Goal: Task Accomplishment & Management: Manage account settings

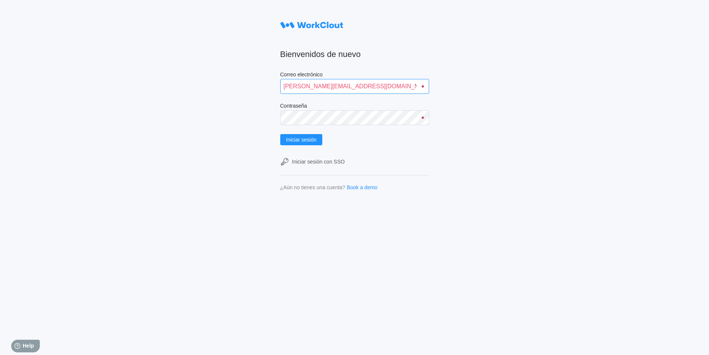
click at [388, 88] on input "[PERSON_NAME][EMAIL_ADDRESS][DOMAIN_NAME]" at bounding box center [354, 86] width 149 height 15
drag, startPoint x: 229, startPoint y: 98, endPoint x: 277, endPoint y: 96, distance: 48.0
click at [230, 97] on div "Bienvenidos de nuevo Correo electrónico [PERSON_NAME][EMAIL_ADDRESS][DOMAIN_NAM…" at bounding box center [354, 177] width 709 height 355
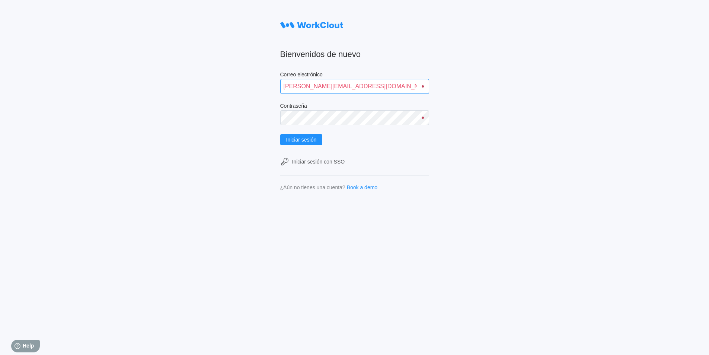
click at [327, 86] on input "[PERSON_NAME][EMAIL_ADDRESS][DOMAIN_NAME]" at bounding box center [354, 86] width 149 height 15
type input "[PERSON_NAME][EMAIL_ADDRESS][PERSON_NAME][DOMAIN_NAME]"
click at [280, 134] on button "Iniciar sesión" at bounding box center [301, 139] width 42 height 11
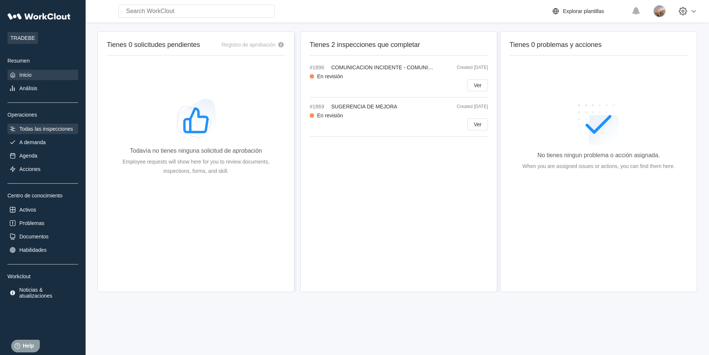
click at [22, 131] on div "Todas las inspecciones" at bounding box center [46, 129] width 54 height 6
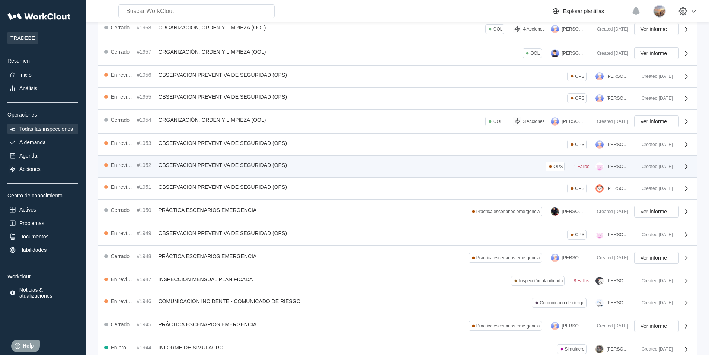
scroll to position [74, 0]
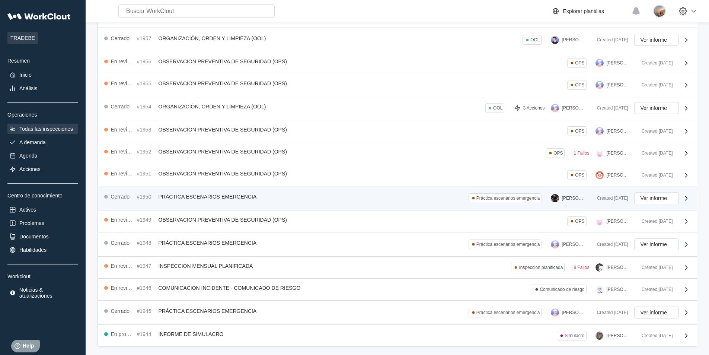
click at [323, 194] on div "Cerrado #1950 PRÁCTICA ESCENARIOS EMERGENCIA Práctica escenarios emergencia KIL…" at bounding box center [347, 198] width 487 height 12
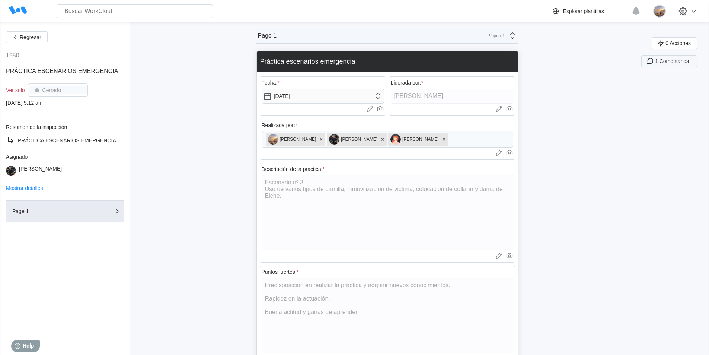
click at [655, 58] on icon "button" at bounding box center [650, 61] width 8 height 8
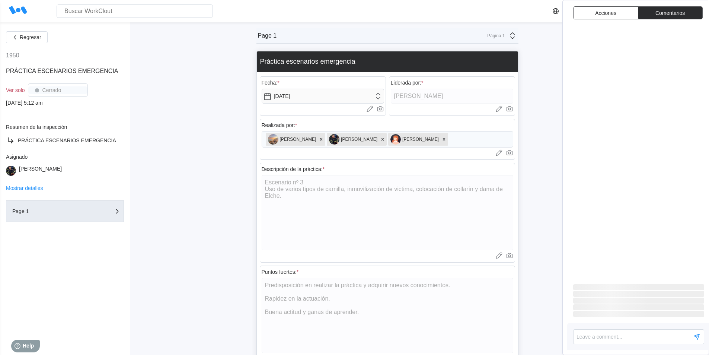
type textarea "x"
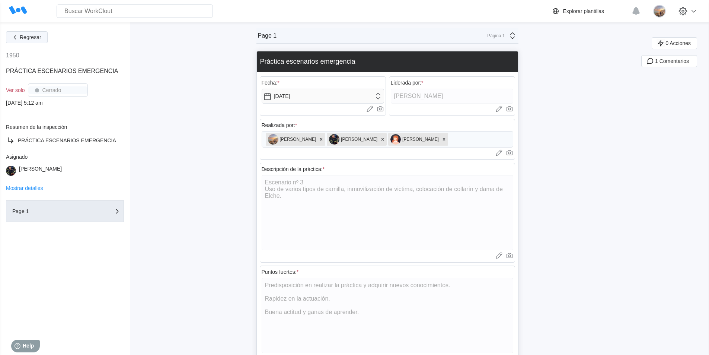
click at [31, 42] on button "Regresar" at bounding box center [27, 37] width 42 height 12
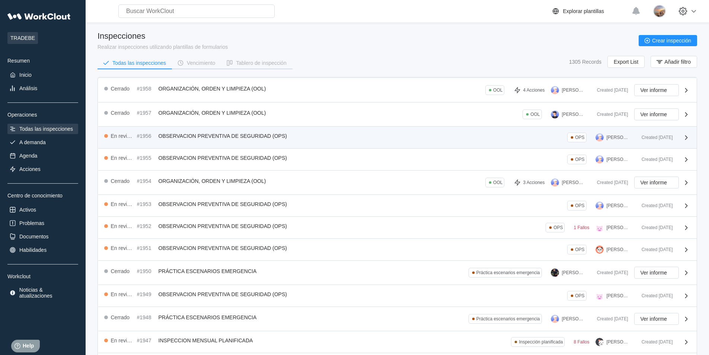
click at [257, 137] on span "OBSERVACION PREVENTIVA DE SEGURIDAD (OPS)" at bounding box center [223, 136] width 128 height 6
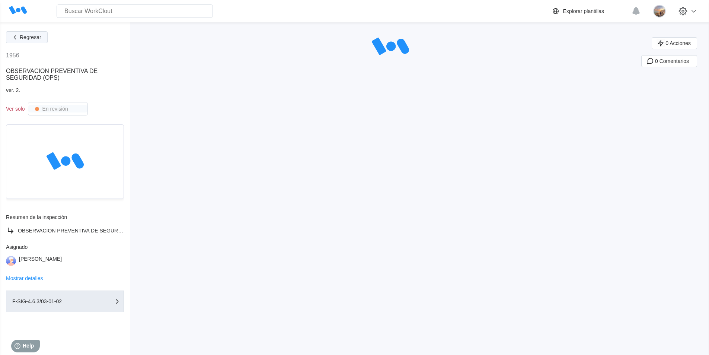
click at [20, 39] on span "Regresar" at bounding box center [31, 37] width 22 height 5
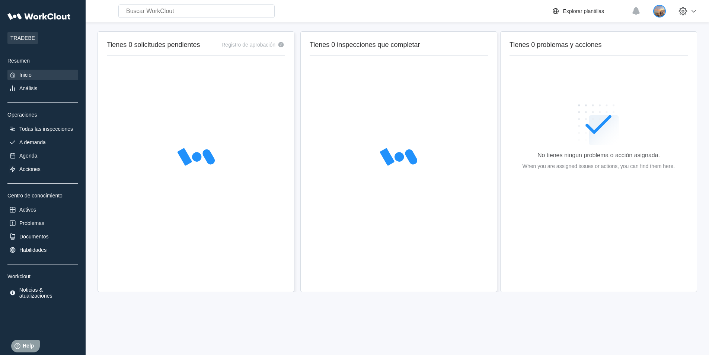
click at [661, 12] on img at bounding box center [659, 11] width 13 height 13
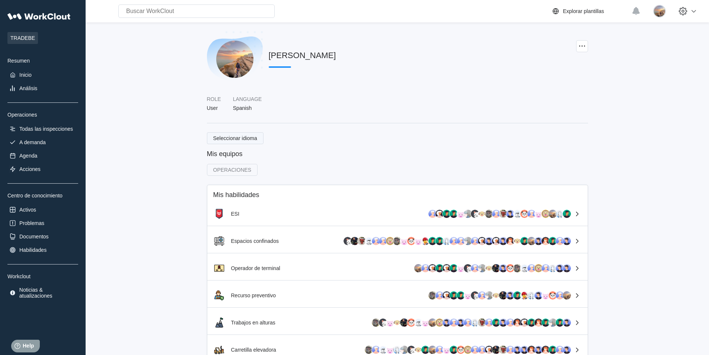
click at [214, 136] on span "Seleccionar idioma" at bounding box center [235, 138] width 44 height 5
click at [180, 144] on main "DAVID VARGAS Role User Language Spanish Seleccionar idioma Mis equipos OPERACIO…" at bounding box center [398, 214] width 600 height 385
click at [229, 135] on button "Seleccionar idioma" at bounding box center [235, 138] width 57 height 12
drag, startPoint x: 149, startPoint y: 141, endPoint x: 147, endPoint y: 147, distance: 5.8
click at [148, 143] on main "DAVID VARGAS Role User Language Spanish Seleccionar idioma Mis equipos OPERACIO…" at bounding box center [398, 214] width 600 height 385
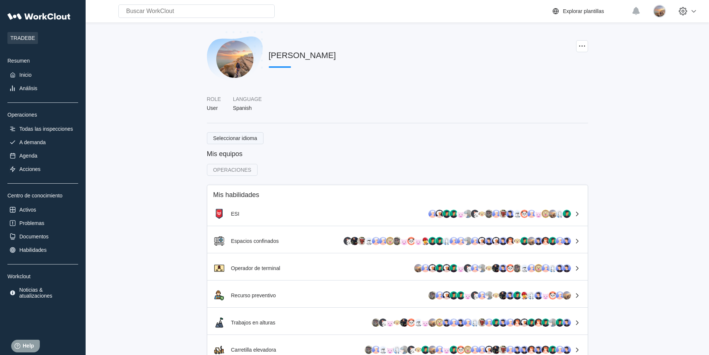
click at [223, 136] on span "Seleccionar idioma" at bounding box center [235, 138] width 44 height 5
click at [335, 160] on div "Mis equipos OPERACIONES" at bounding box center [397, 163] width 381 height 27
click at [241, 59] on img at bounding box center [234, 59] width 37 height 37
click at [661, 15] on img at bounding box center [659, 11] width 13 height 13
click at [690, 14] on icon at bounding box center [683, 11] width 13 height 13
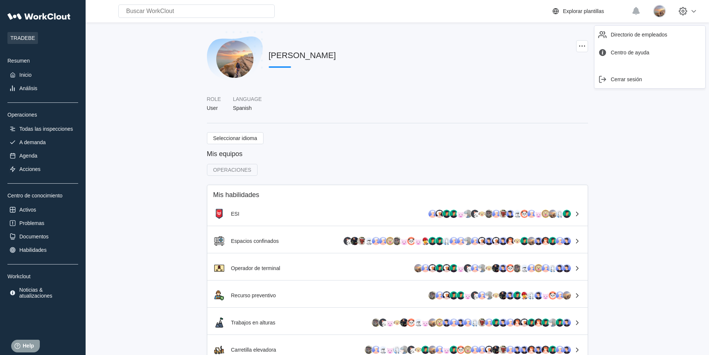
click at [394, 55] on div "DAVID VARGAS" at bounding box center [397, 63] width 381 height 65
click at [32, 16] on icon at bounding box center [47, 16] width 46 height 6
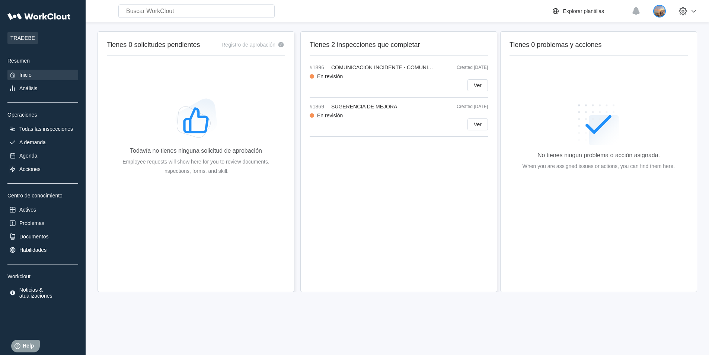
drag, startPoint x: 666, startPoint y: 15, endPoint x: 666, endPoint y: 10, distance: 4.9
click at [666, 10] on img at bounding box center [659, 11] width 13 height 13
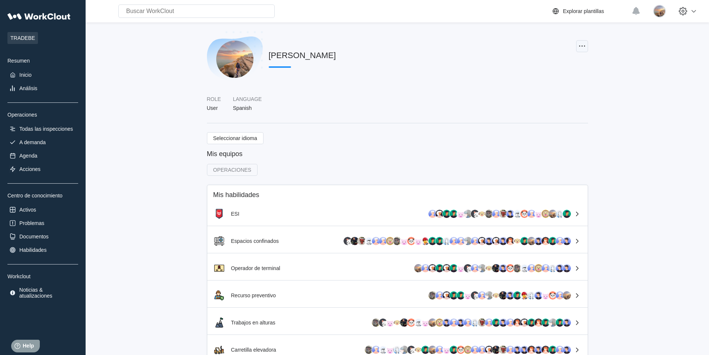
click at [585, 42] on icon at bounding box center [582, 46] width 9 height 9
click at [544, 62] on div "Editar perfil" at bounding box center [542, 64] width 26 height 6
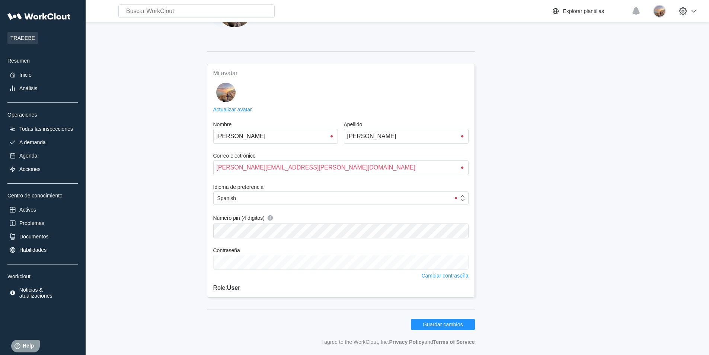
scroll to position [53, 0]
click at [248, 132] on input "DAVID" at bounding box center [275, 134] width 125 height 15
type input "David"
click at [388, 137] on input "VARGAS" at bounding box center [406, 134] width 125 height 15
type input "Vargas"
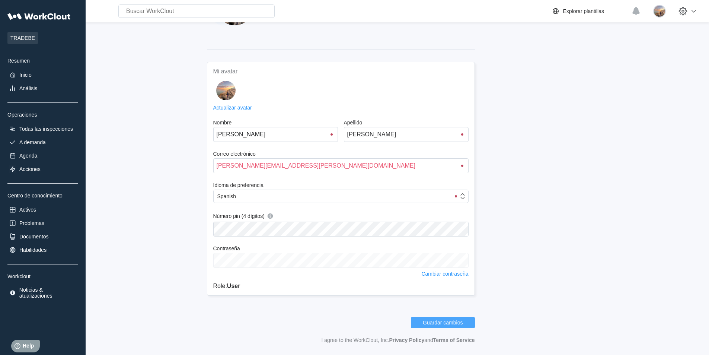
click at [451, 321] on span "Guardar cambios" at bounding box center [443, 322] width 40 height 5
click at [531, 243] on div "Mi avatar Actualizar avatar Nombre David Apellido Vargas Correo electrónico dav…" at bounding box center [397, 193] width 381 height 299
click at [109, 88] on main "David Vargas Mi avatar Actualizar avatar Nombre David Apellido Vargas Correo el…" at bounding box center [398, 162] width 600 height 385
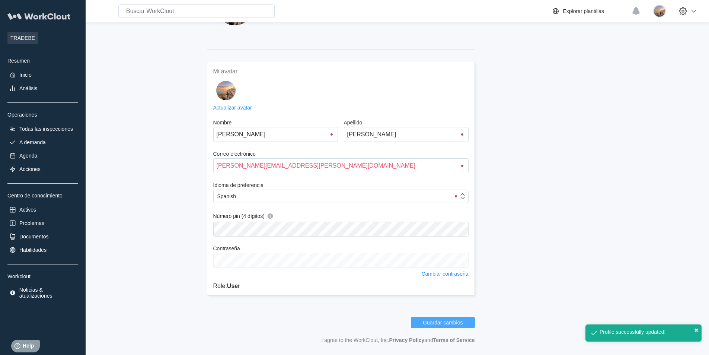
click at [25, 16] on icon at bounding box center [47, 16] width 46 height 6
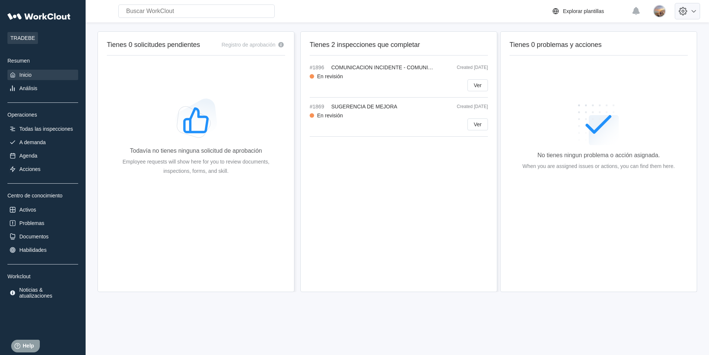
click at [697, 8] on icon at bounding box center [694, 11] width 9 height 9
click at [666, 7] on img at bounding box center [659, 11] width 13 height 13
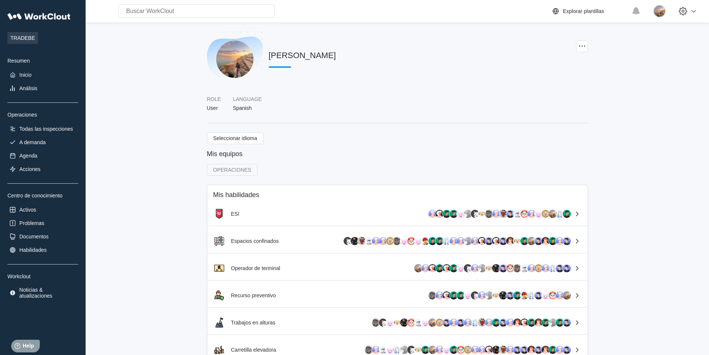
click at [589, 47] on main "David Vargas Role User Language Spanish Seleccionar idioma Mis equipos OPERACIO…" at bounding box center [398, 214] width 600 height 385
click at [582, 48] on icon at bounding box center [582, 46] width 9 height 9
click at [548, 65] on div "Editar perfil" at bounding box center [542, 64] width 26 height 6
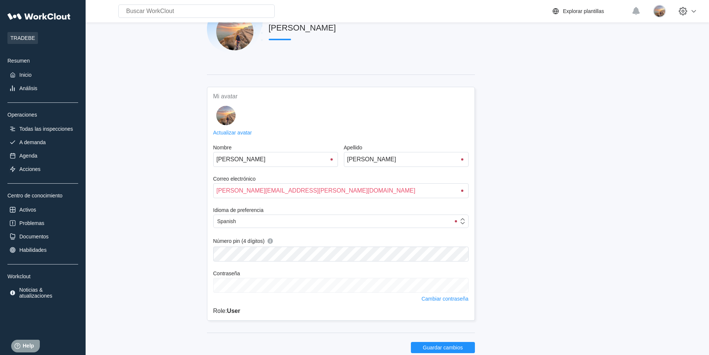
scroll to position [53, 0]
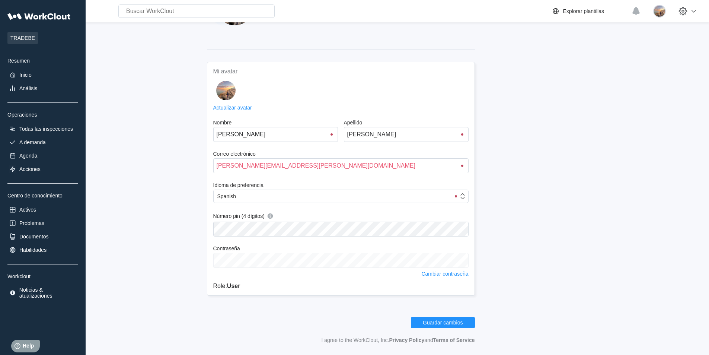
click at [540, 226] on div "Mi avatar Actualizar avatar Nombre David Apellido Vargas Correo electrónico dav…" at bounding box center [397, 193] width 381 height 299
click at [625, 210] on main "David Vargas Mi avatar Actualizar avatar Nombre David Apellido Vargas Correo el…" at bounding box center [398, 162] width 600 height 385
click at [643, 258] on main "David Vargas Mi avatar Actualizar avatar Nombre David Apellido Vargas Correo el…" at bounding box center [398, 162] width 600 height 385
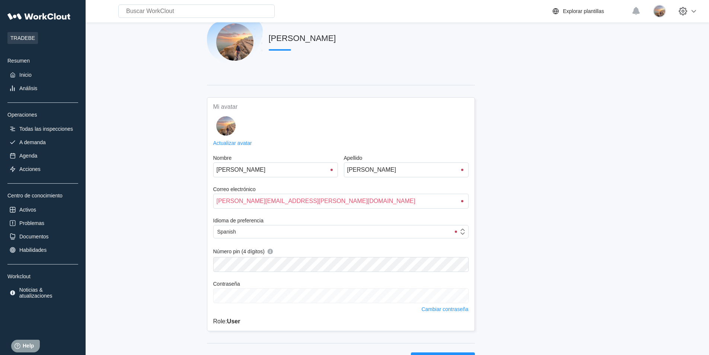
scroll to position [0, 0]
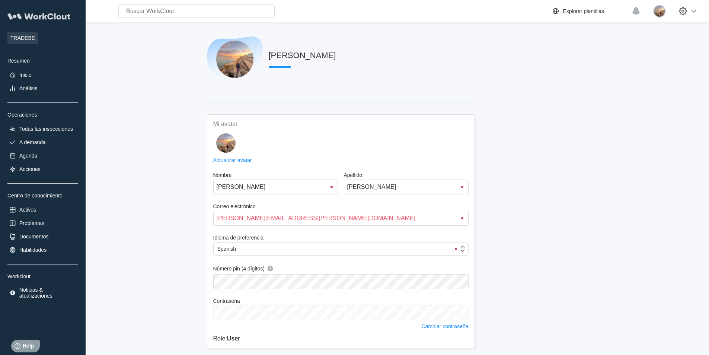
click at [48, 14] on icon at bounding box center [47, 16] width 46 height 6
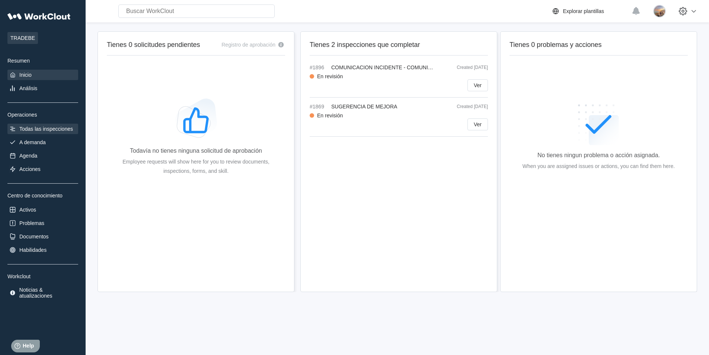
click at [41, 128] on div "Todas las inspecciones" at bounding box center [46, 129] width 54 height 6
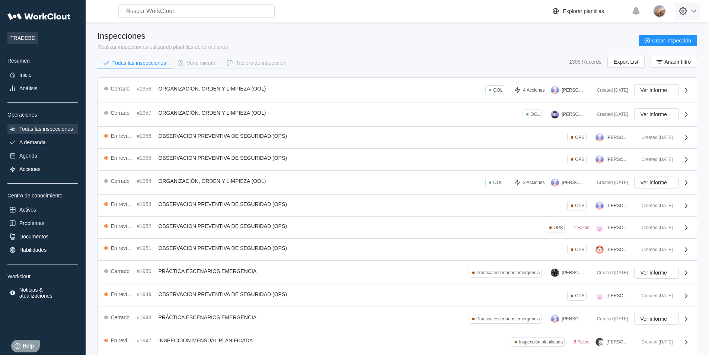
click at [697, 9] on icon at bounding box center [694, 11] width 9 height 9
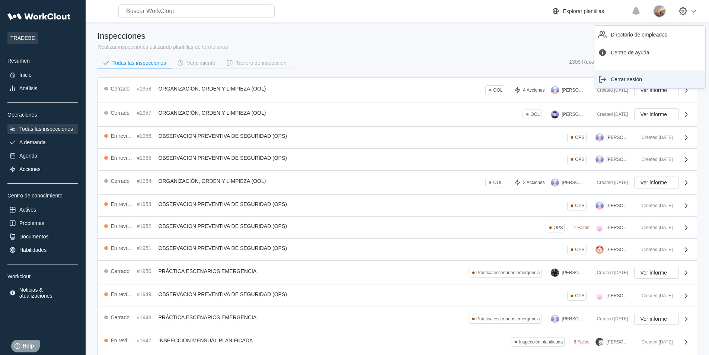
click at [626, 80] on div "Cerrar sesión" at bounding box center [626, 79] width 31 height 6
